Goal: Task Accomplishment & Management: Complete application form

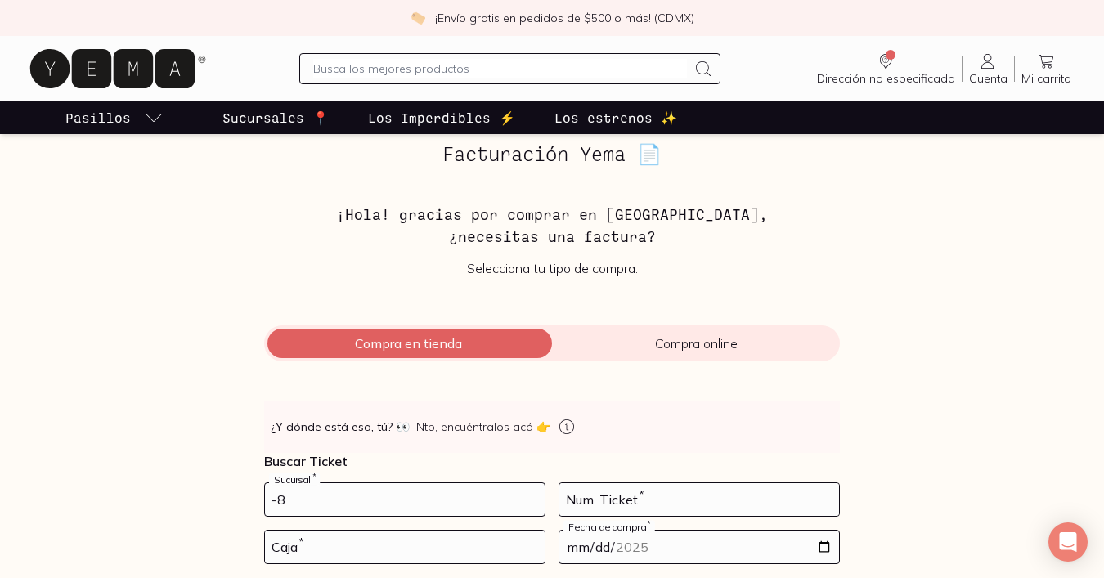
type input "-9"
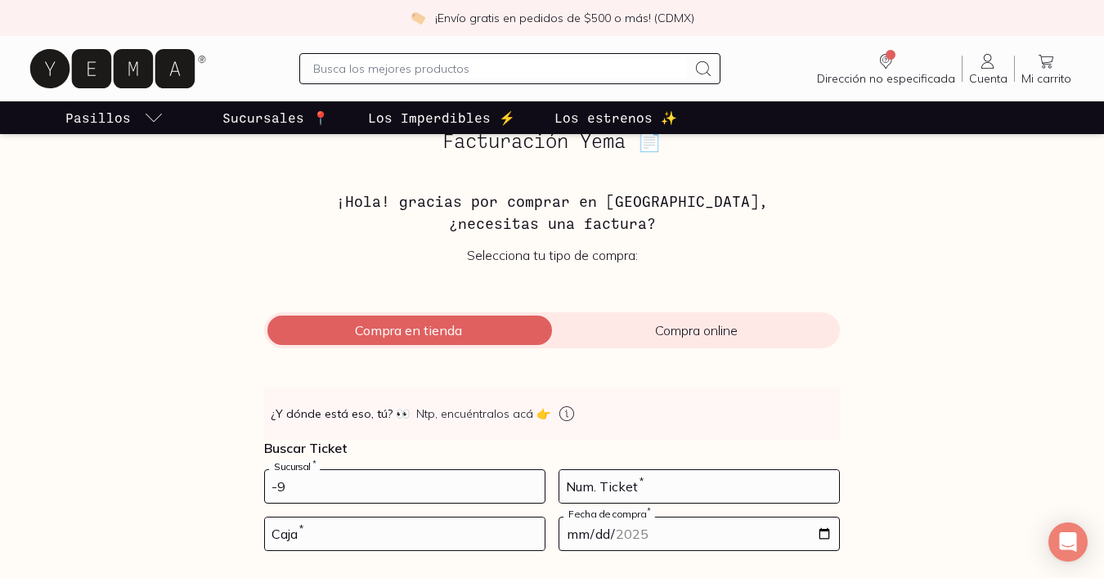
scroll to position [31, 0]
type input "10002"
click at [737, 489] on input "number" at bounding box center [699, 485] width 280 height 33
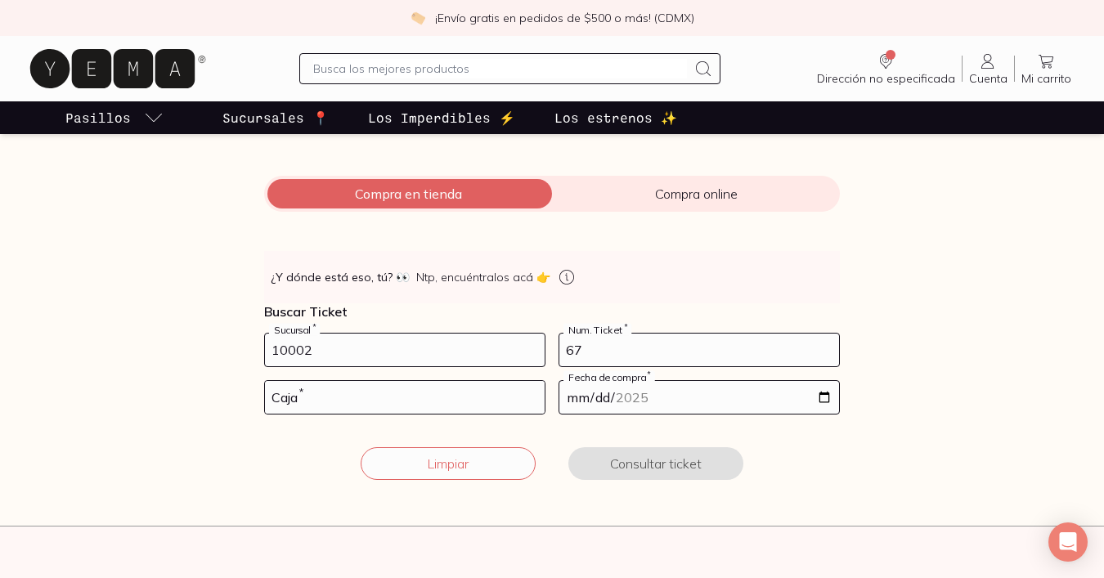
scroll to position [199, 0]
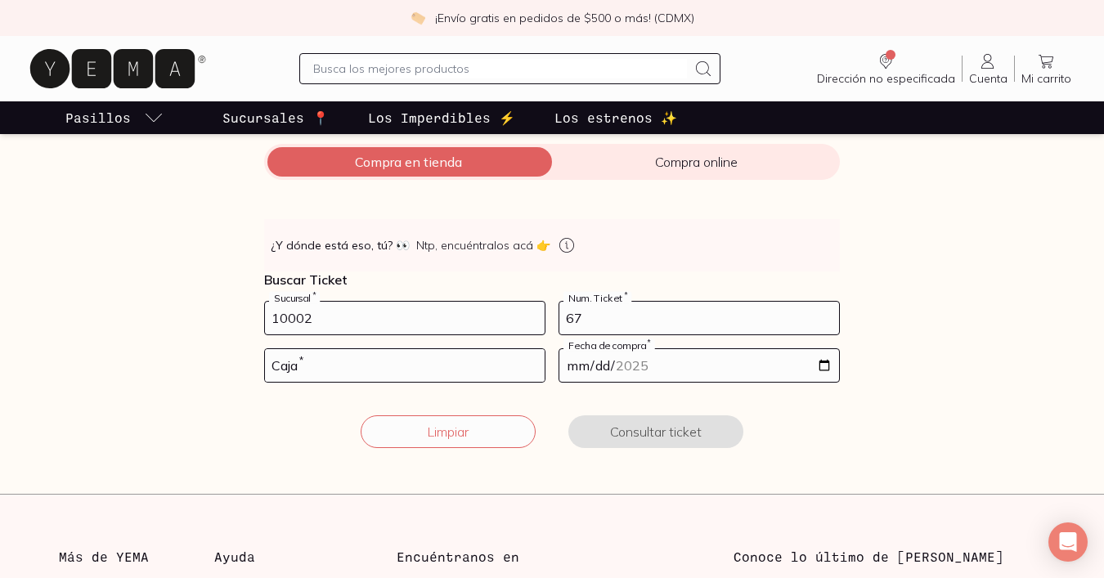
type input "67"
click at [380, 370] on input "number" at bounding box center [405, 365] width 280 height 33
type input "02"
click at [624, 371] on input "date" at bounding box center [699, 365] width 280 height 33
click at [819, 359] on input "date" at bounding box center [699, 365] width 280 height 33
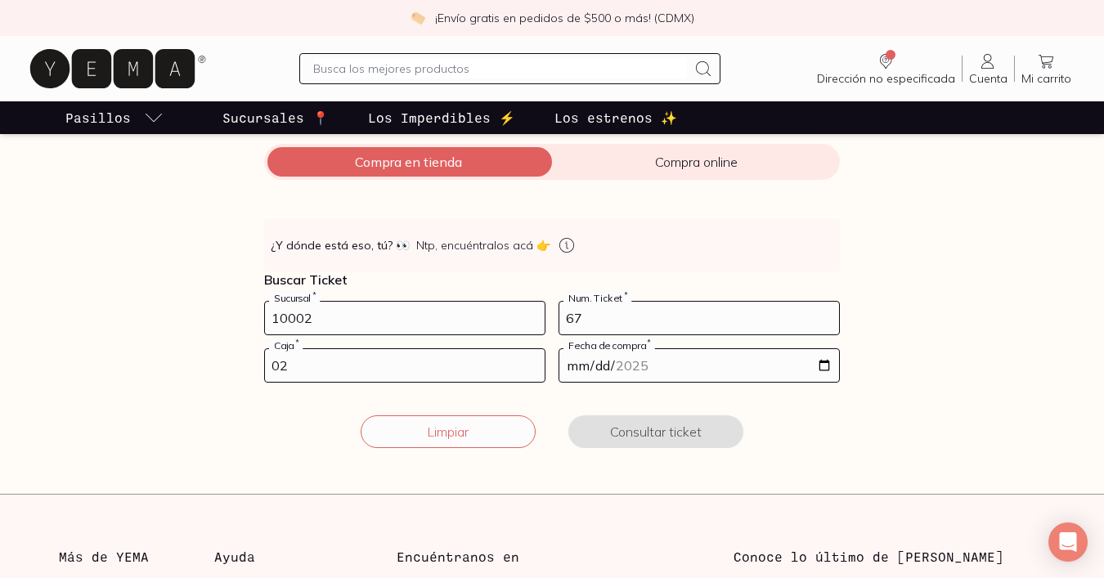
type input "[DATE]"
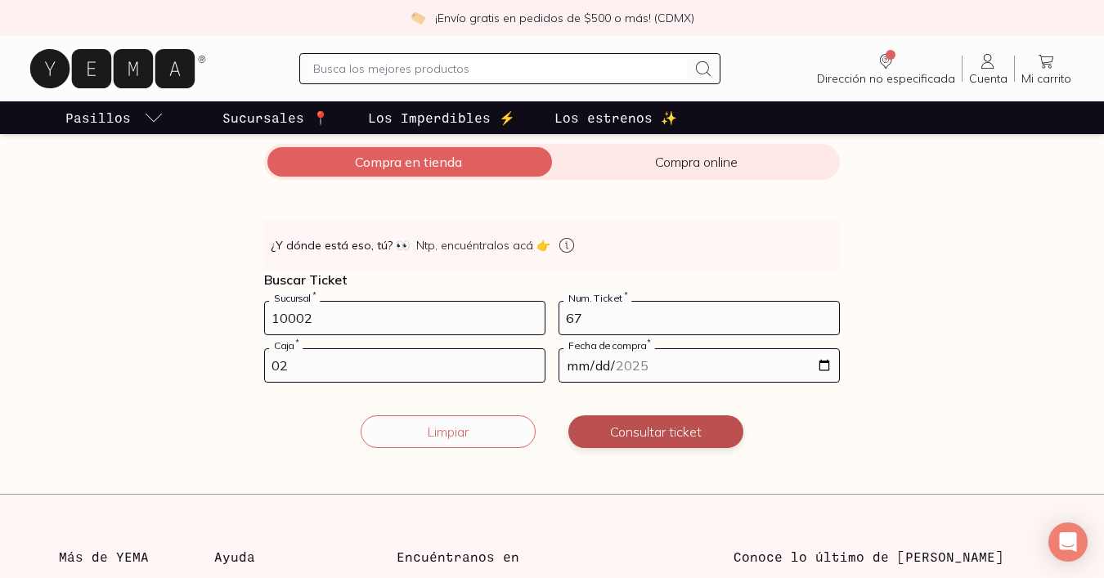
click at [706, 436] on button "Consultar ticket" at bounding box center [655, 431] width 175 height 33
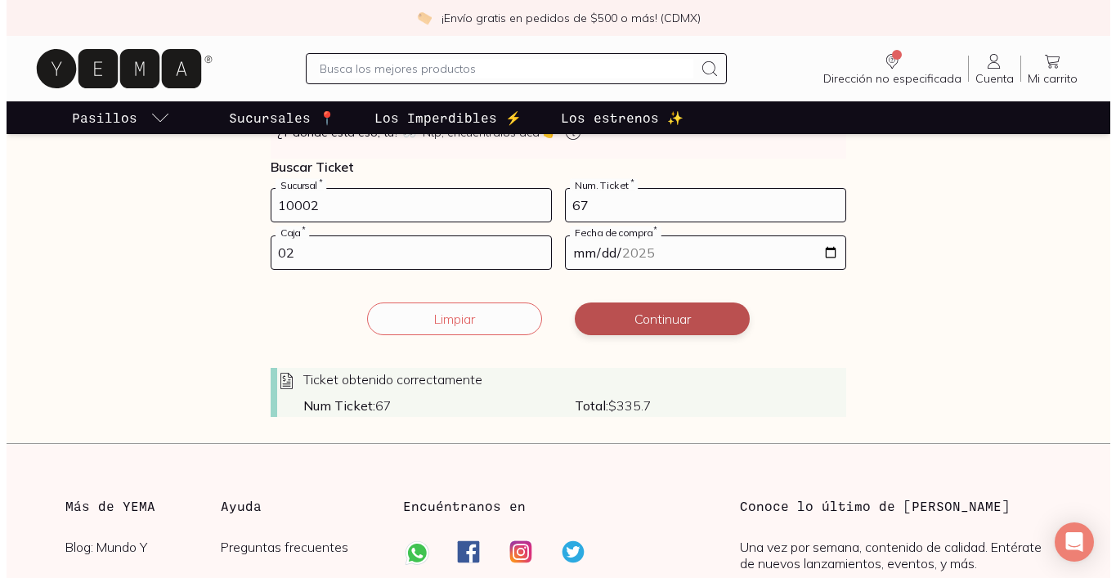
scroll to position [316, 0]
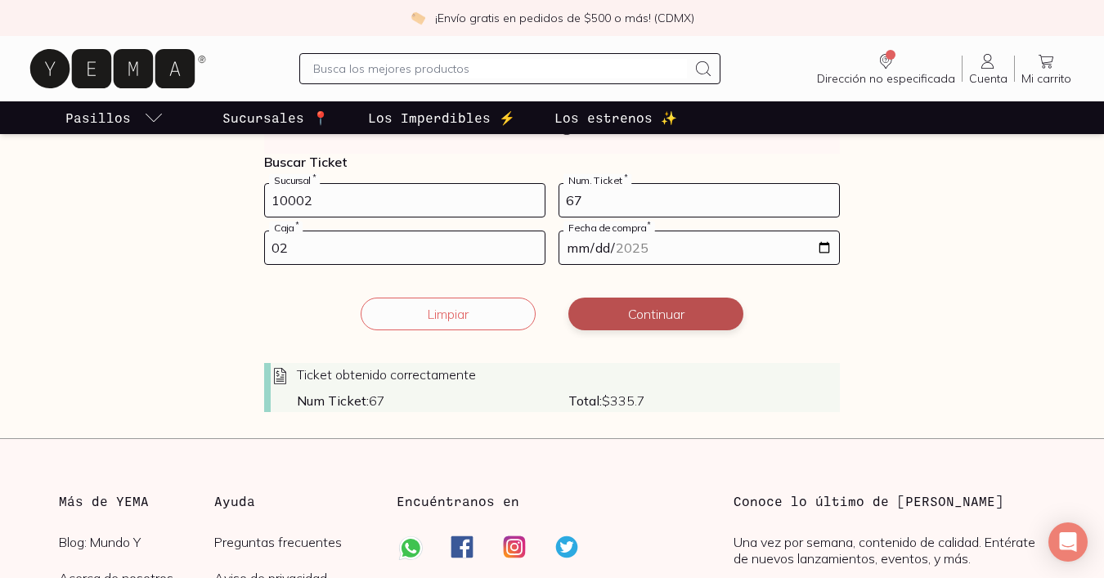
click at [637, 321] on button "Continuar" at bounding box center [655, 314] width 175 height 33
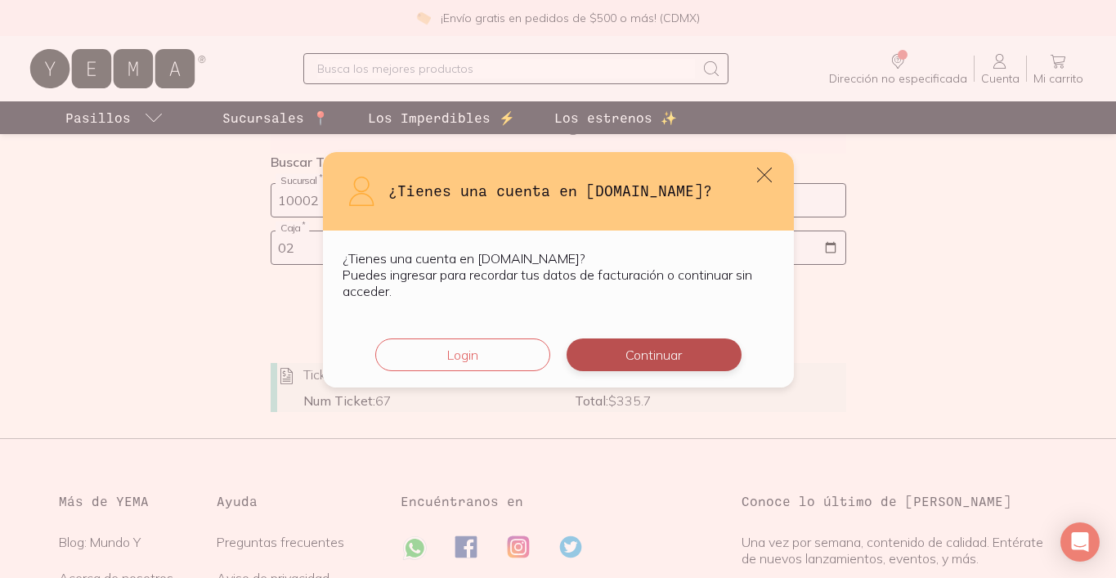
click at [654, 366] on button "Continuar" at bounding box center [654, 354] width 175 height 33
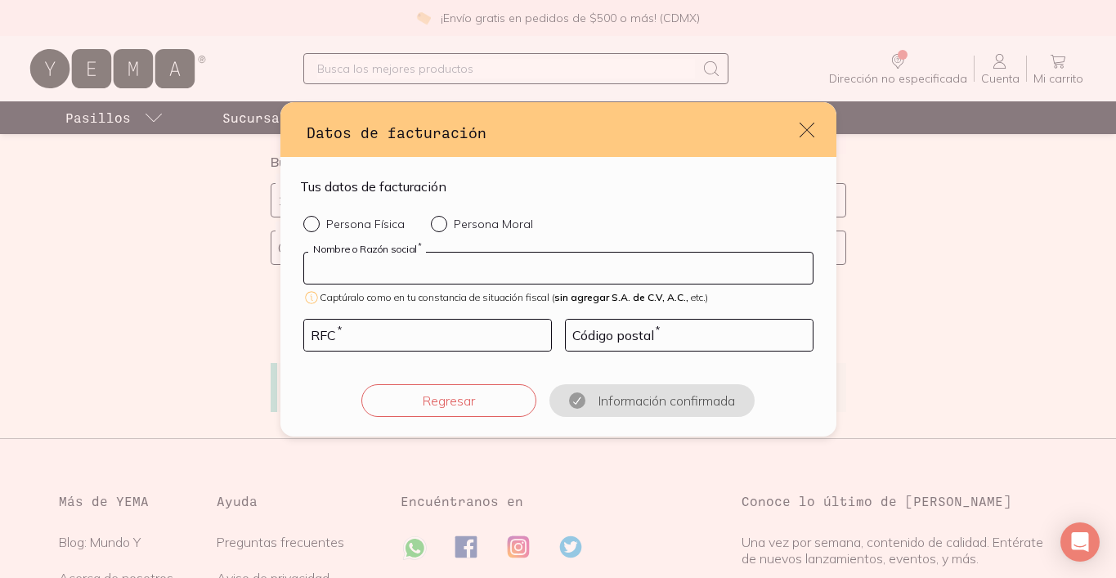
click at [574, 261] on input "default" at bounding box center [558, 268] width 509 height 31
click at [360, 262] on input "default" at bounding box center [558, 268] width 509 height 31
paste input "CTR1202229W3"
click at [359, 269] on input "CTR1202229W3" at bounding box center [558, 268] width 509 height 31
type input "CTR1202229W3"
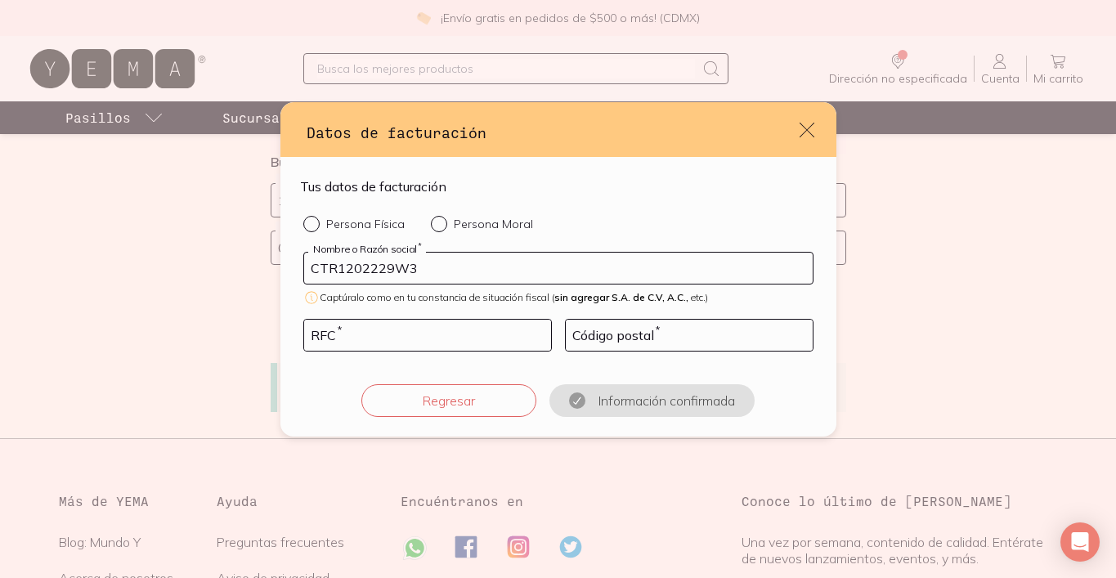
click at [440, 219] on div "default" at bounding box center [442, 224] width 23 height 16
click at [440, 219] on input "Persona Moral" at bounding box center [437, 222] width 13 height 13
radio input "true"
drag, startPoint x: 426, startPoint y: 267, endPoint x: 274, endPoint y: 267, distance: 152.1
click at [274, 267] on div "Datos de facturación Tus datos de facturación Persona Física Persona Moral CTR1…" at bounding box center [558, 289] width 1116 height 578
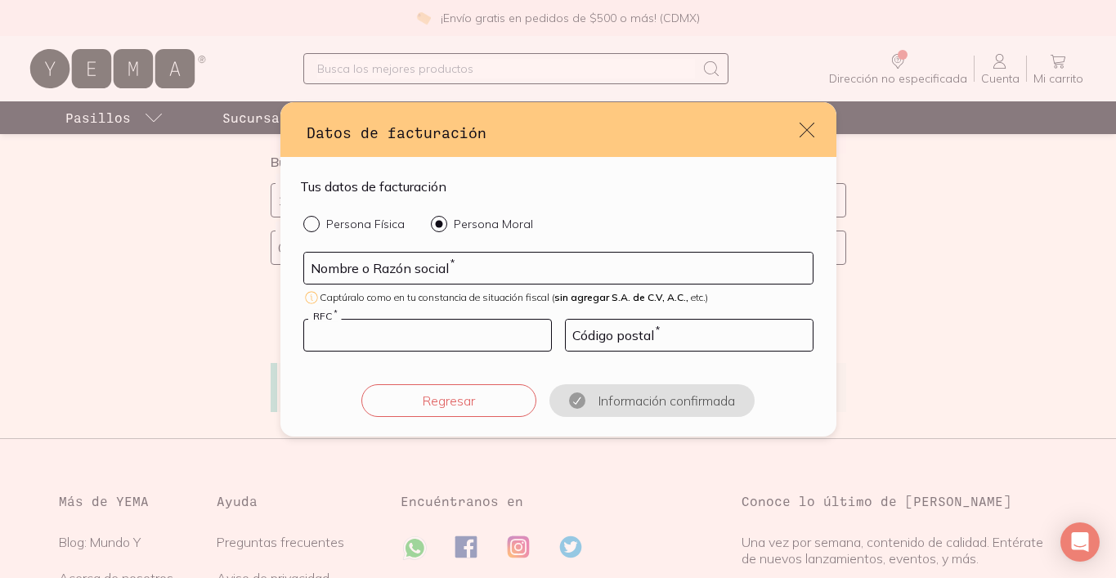
click at [352, 337] on input "default" at bounding box center [427, 335] width 247 height 31
paste input "CTR1202229W3"
type input "CTR1202229W3"
click at [387, 275] on input "default" at bounding box center [558, 268] width 509 height 31
type input "COLOURS TRADEMARKS"
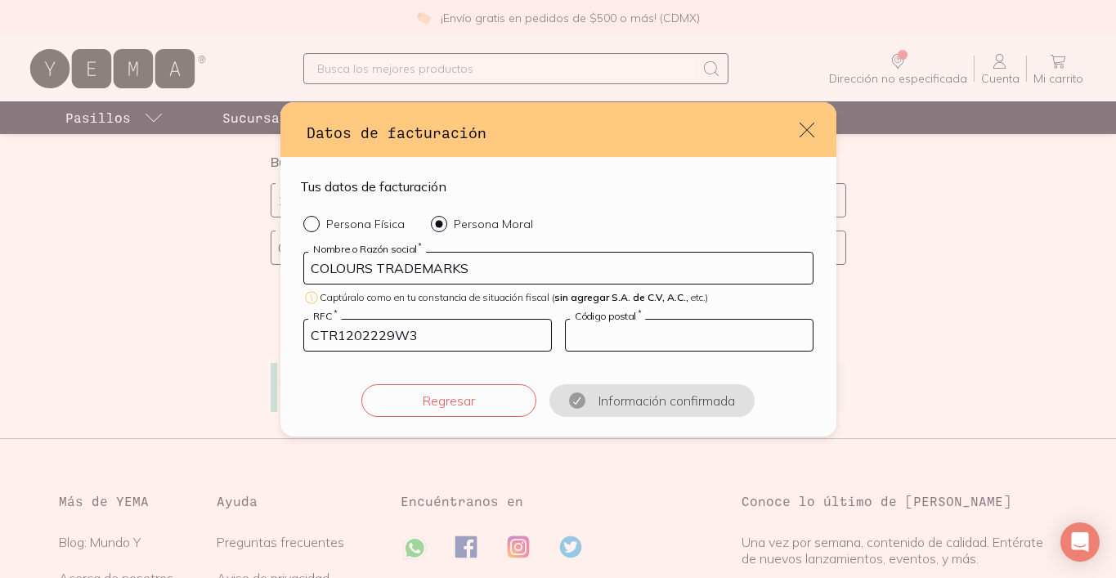
click at [650, 333] on input "default" at bounding box center [689, 335] width 247 height 31
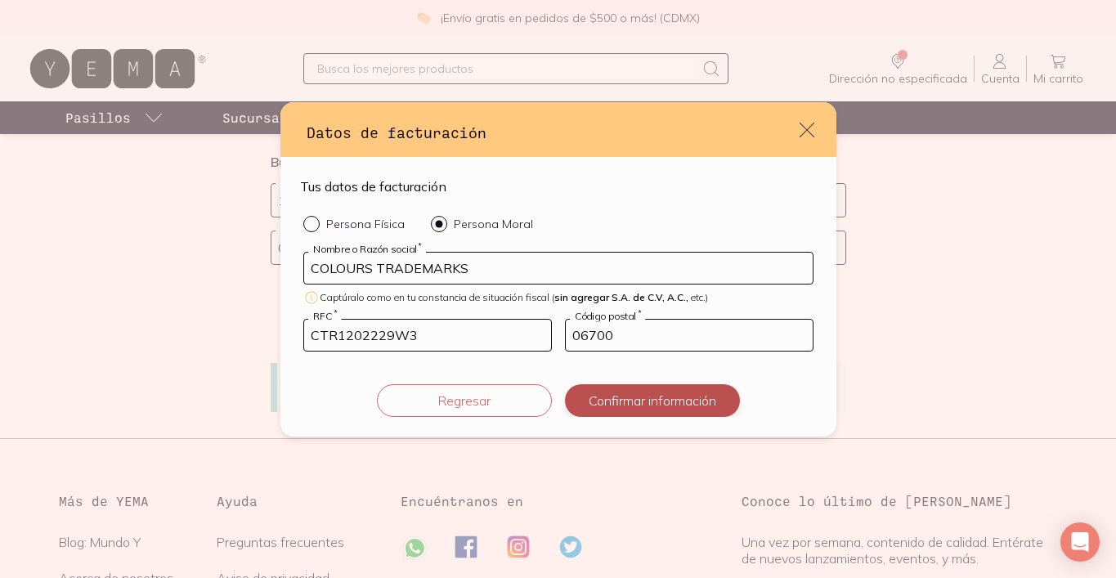
type input "06700"
click at [684, 392] on button "Confirmar información" at bounding box center [652, 400] width 175 height 33
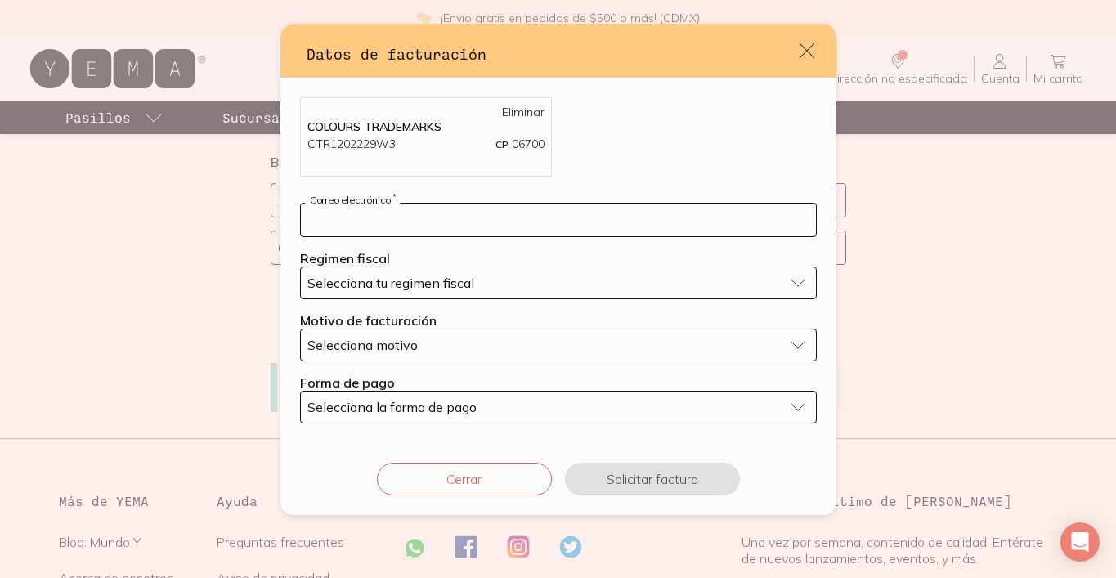
click at [478, 220] on input "default" at bounding box center [558, 220] width 515 height 33
type input "[PERSON_NAME][EMAIL_ADDRESS][DOMAIN_NAME]"
click at [466, 282] on span "Selecciona tu regimen fiscal" at bounding box center [390, 283] width 167 height 16
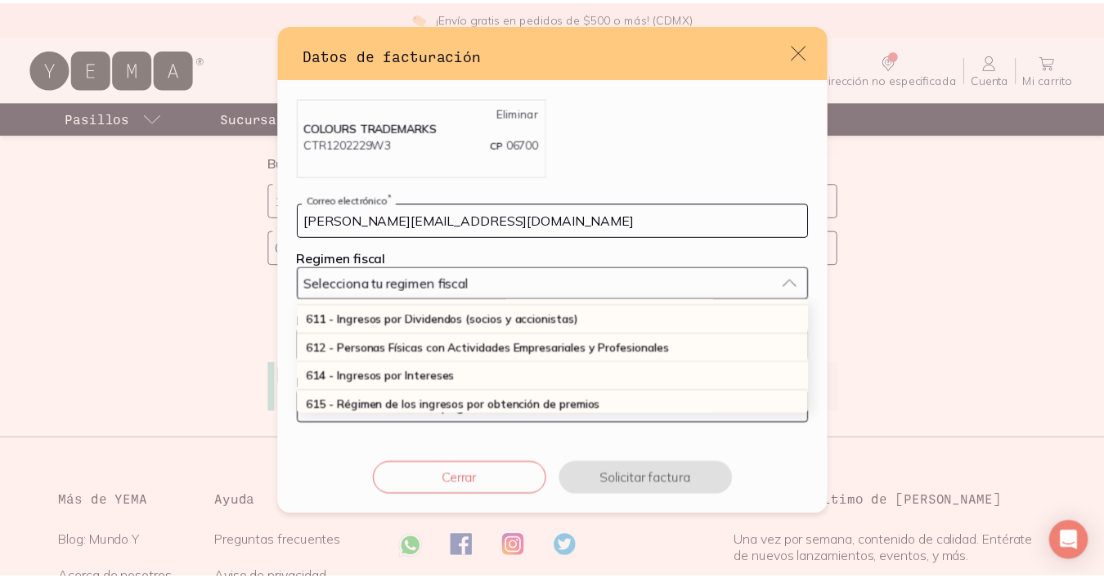
scroll to position [198, 0]
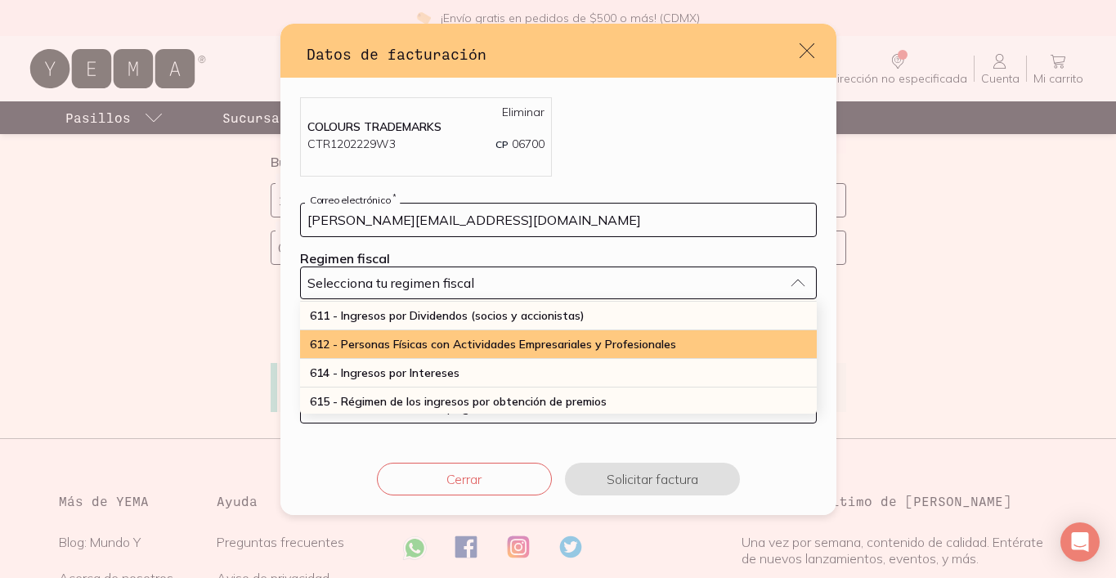
click at [464, 352] on div "612 - Personas Físicas con Actividades Empresariales y Profesionales" at bounding box center [558, 344] width 517 height 29
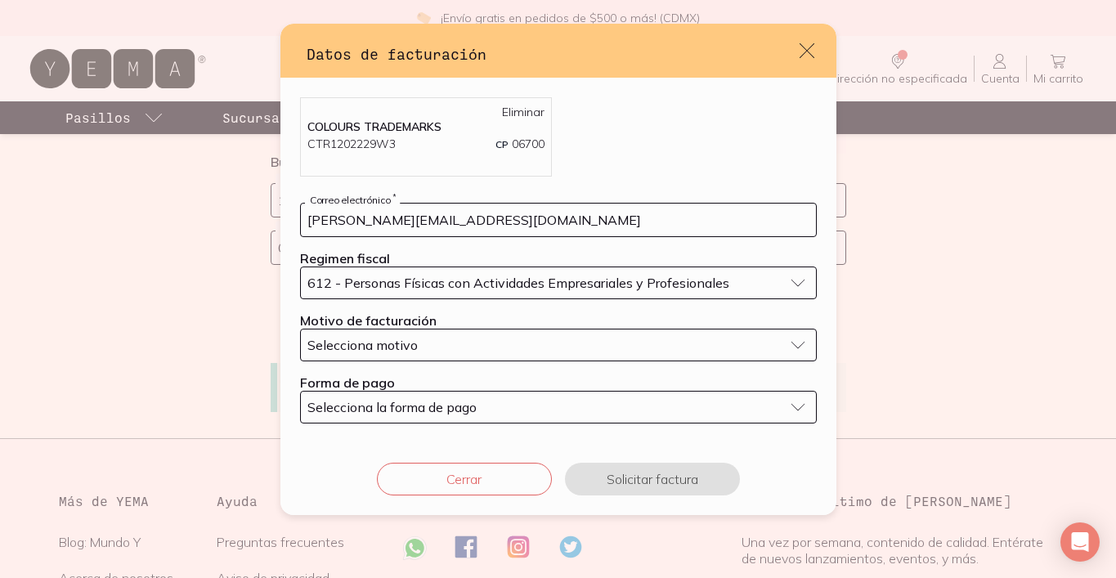
click at [453, 347] on div "Selecciona motivo" at bounding box center [545, 345] width 476 height 16
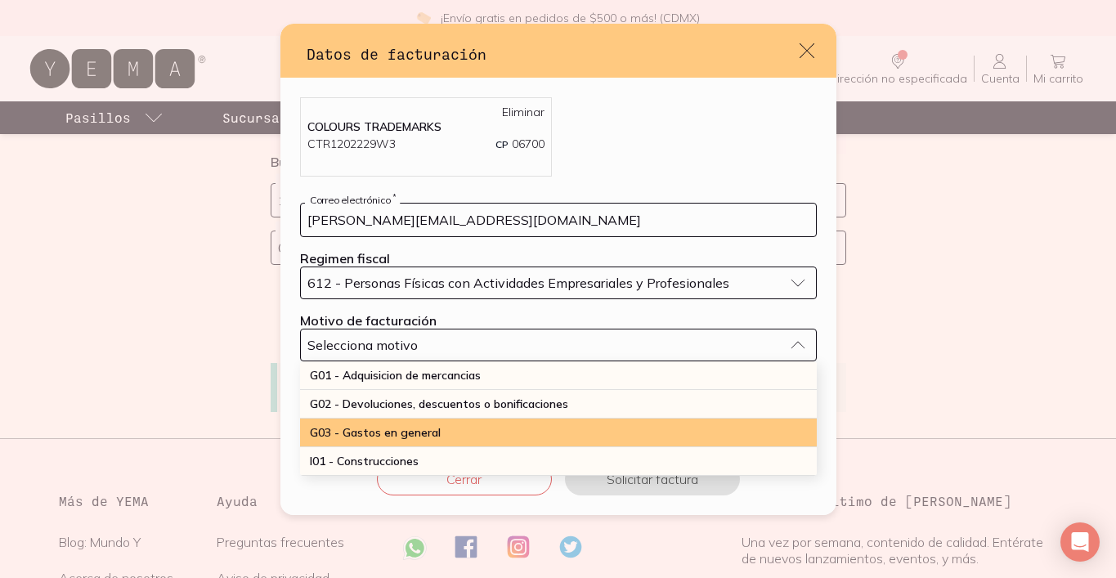
click at [446, 433] on div "G03 - Gastos en general" at bounding box center [558, 433] width 517 height 29
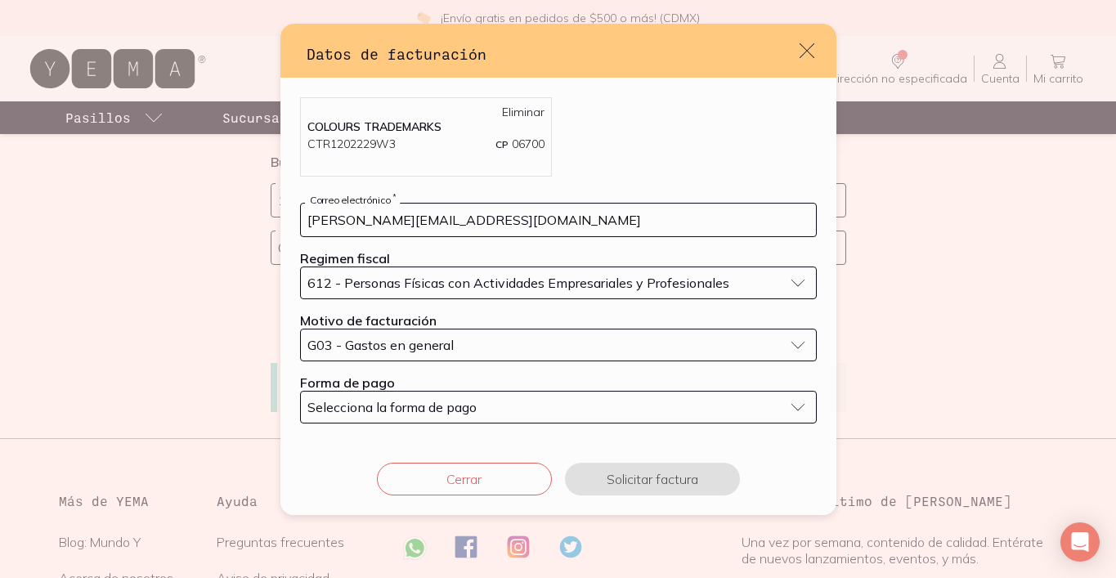
click at [441, 402] on span "Selecciona la forma de pago" at bounding box center [391, 407] width 169 height 16
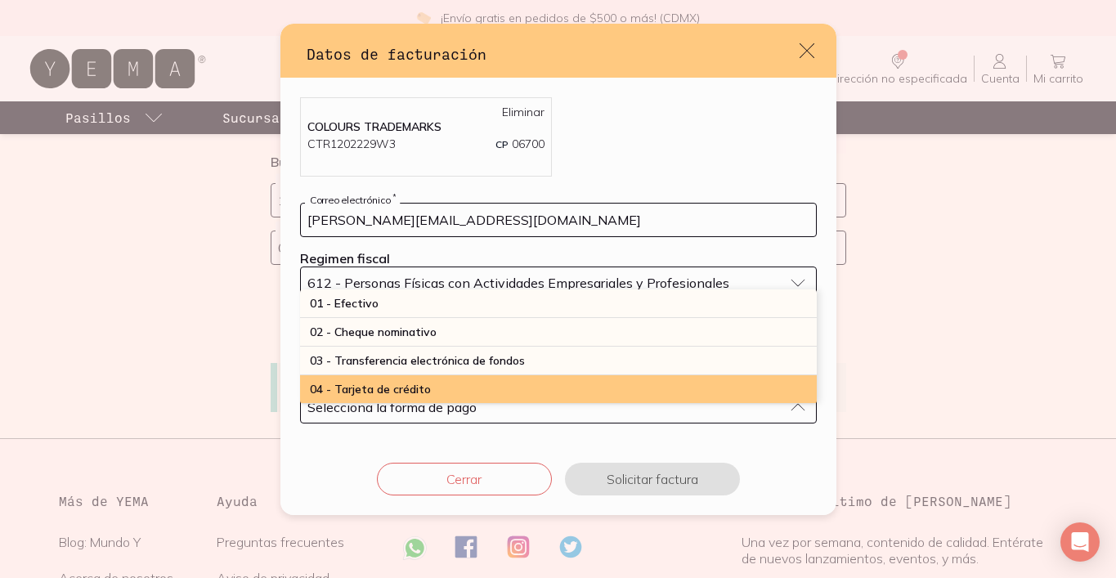
click at [452, 389] on div "04 - Tarjeta de crédito" at bounding box center [558, 389] width 517 height 29
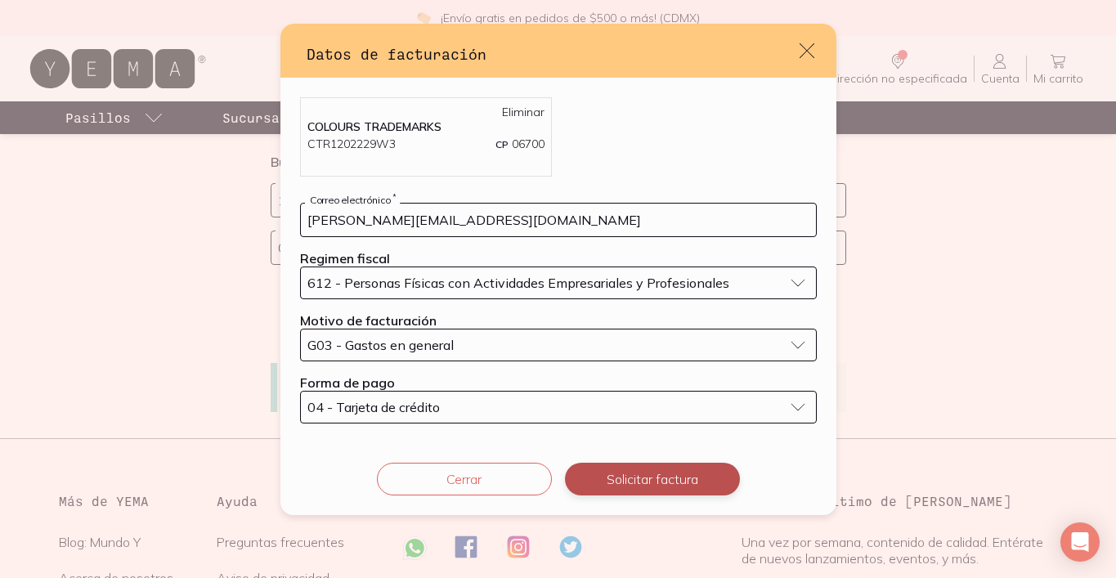
click at [656, 480] on button "Solicitar factura" at bounding box center [652, 479] width 175 height 33
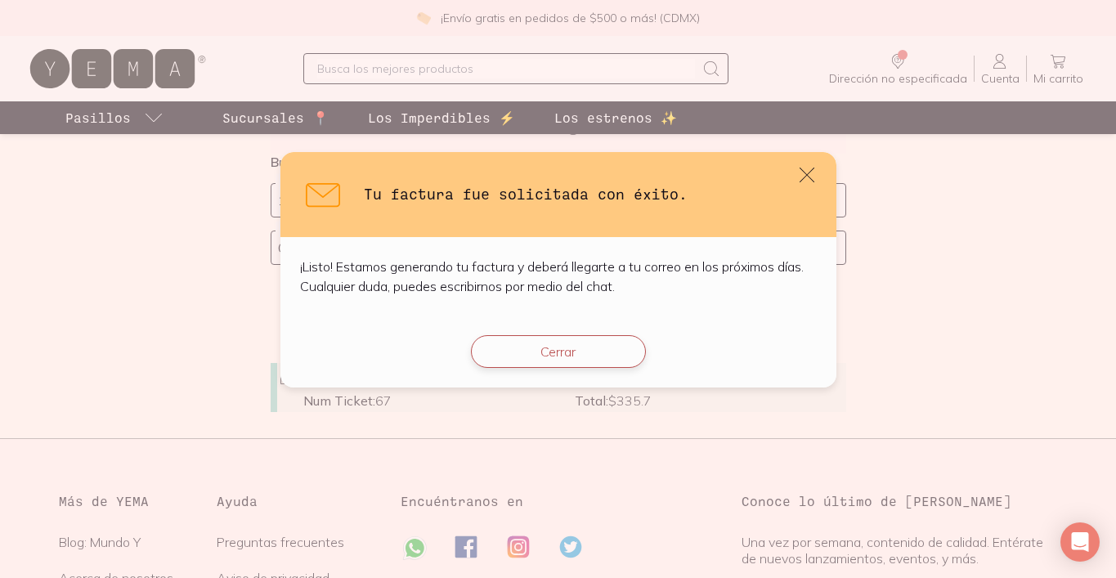
click at [585, 349] on button "Cerrar" at bounding box center [558, 351] width 175 height 33
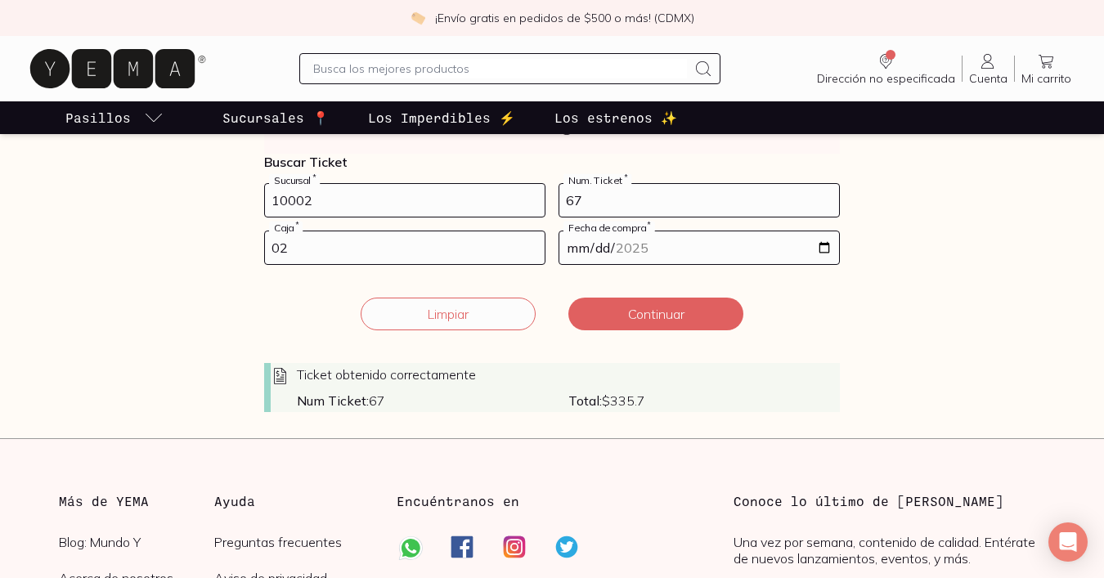
click at [638, 398] on span "Total: $ 335.7" at bounding box center [703, 400] width 271 height 16
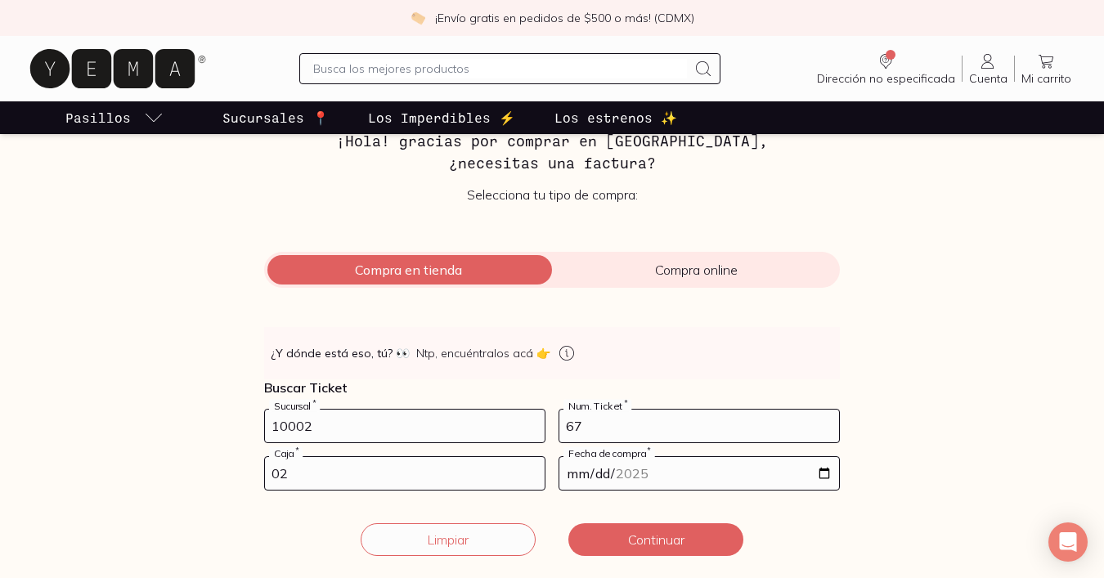
scroll to position [0, 0]
